Goal: Task Accomplishment & Management: Manage account settings

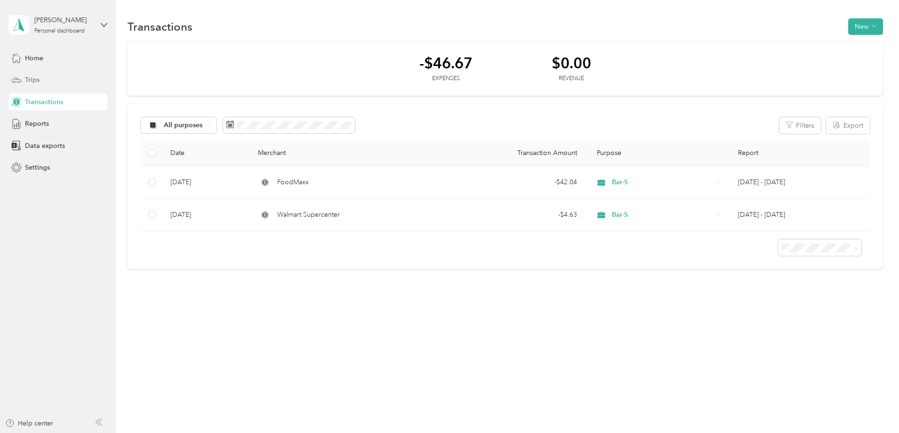
click at [47, 80] on div "Trips" at bounding box center [57, 80] width 99 height 17
